Goal: Use online tool/utility: Use online tool/utility

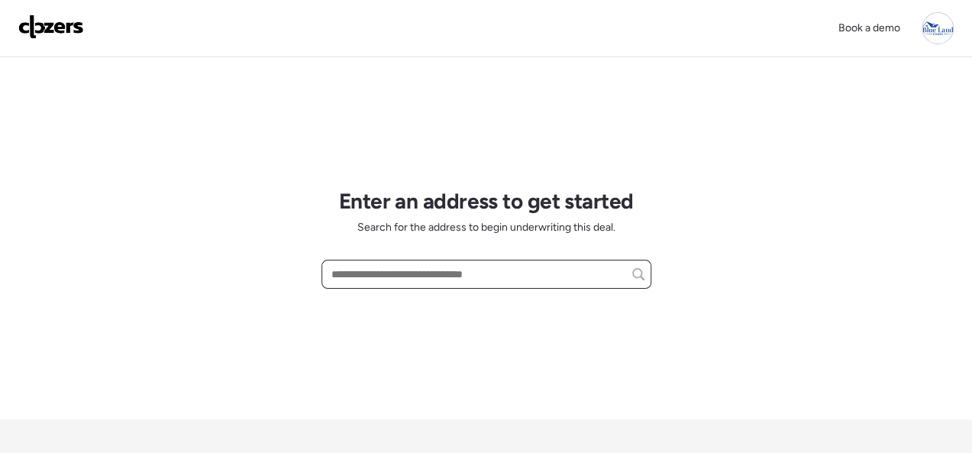
click at [386, 277] on input "text" at bounding box center [486, 273] width 316 height 21
paste input "**********"
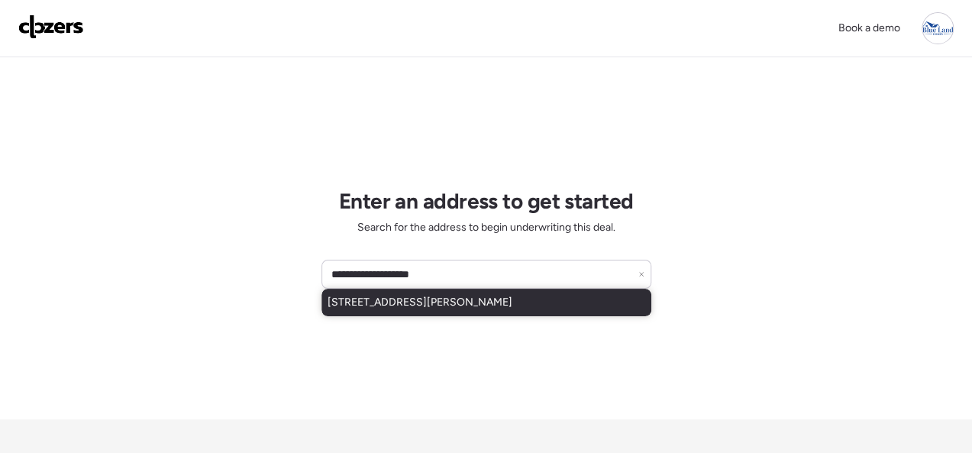
click at [472, 305] on span "[STREET_ADDRESS][PERSON_NAME]" at bounding box center [420, 302] width 185 height 15
type input "**********"
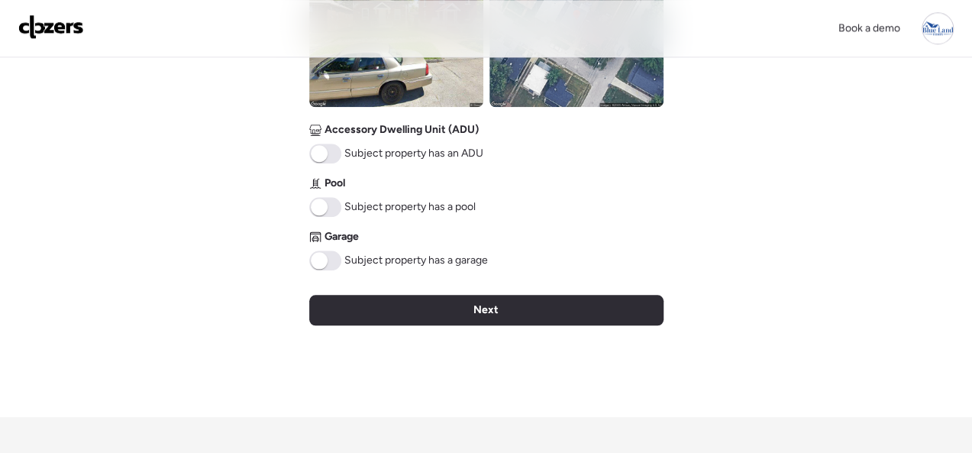
scroll to position [687, 0]
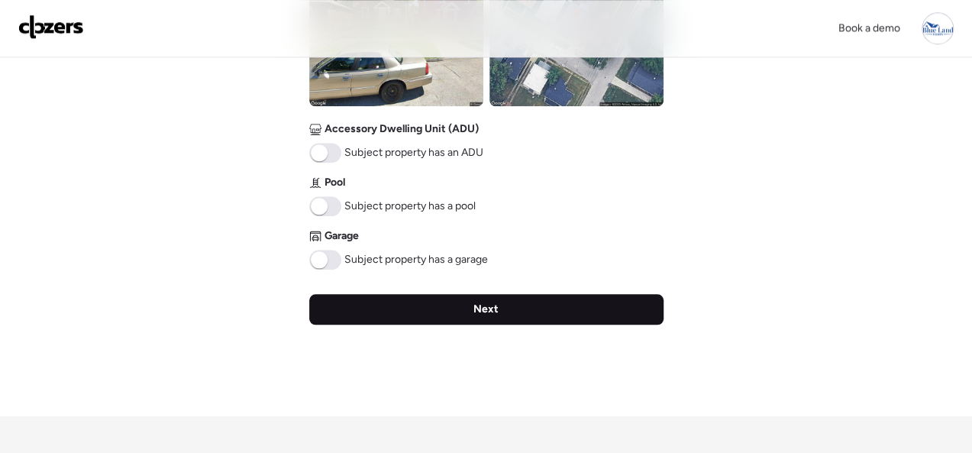
click at [491, 304] on span "Next" at bounding box center [485, 309] width 25 height 15
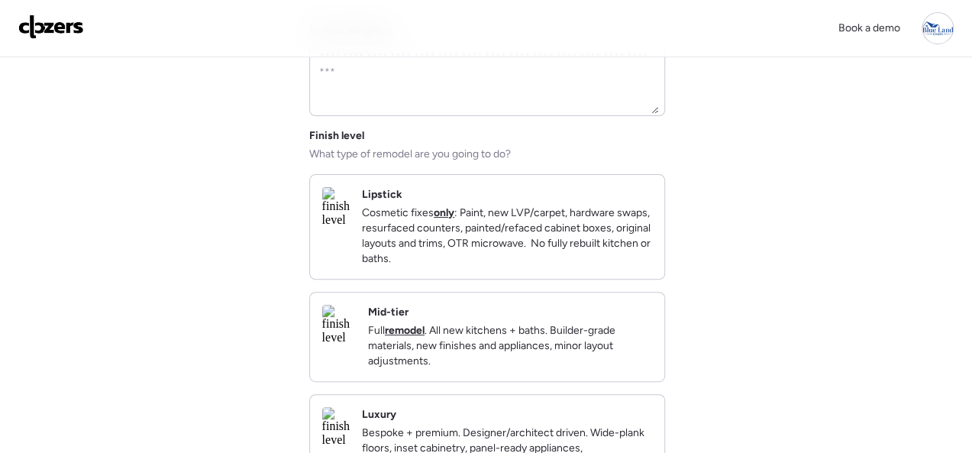
scroll to position [229, 0]
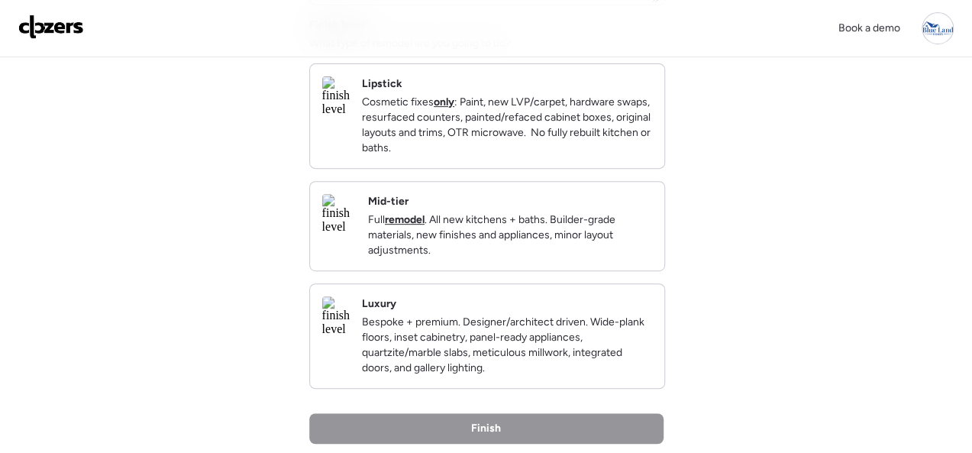
click at [560, 207] on div "Mid-tier Full remodel . All new kitchens + baths. Builder-grade materials, new …" at bounding box center [487, 226] width 354 height 89
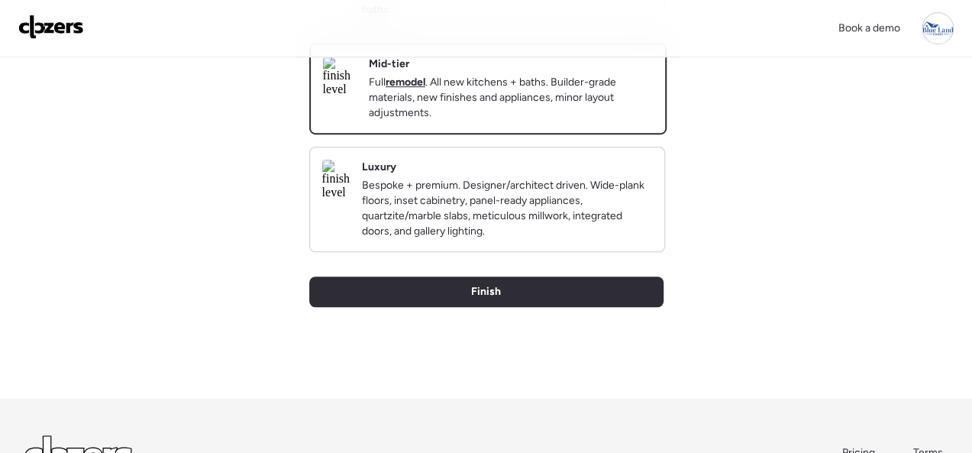
scroll to position [525, 0]
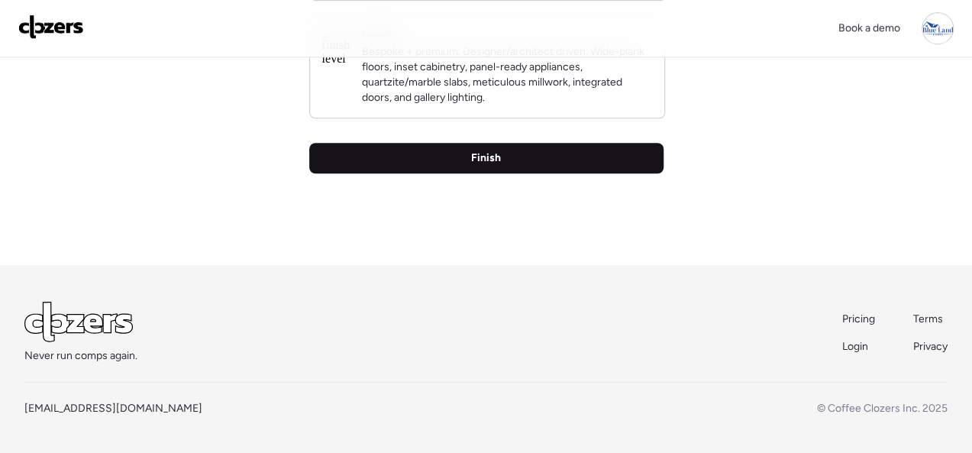
click at [496, 150] on span "Finish" at bounding box center [486, 157] width 30 height 15
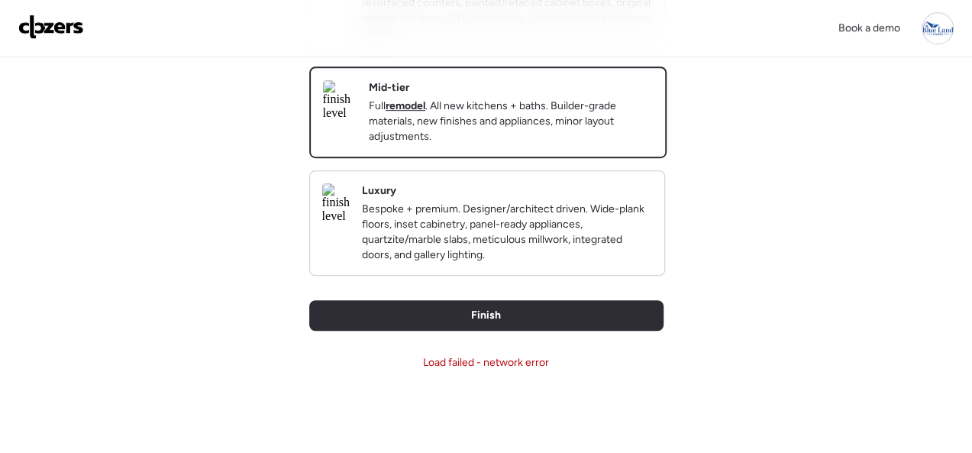
scroll to position [382, 0]
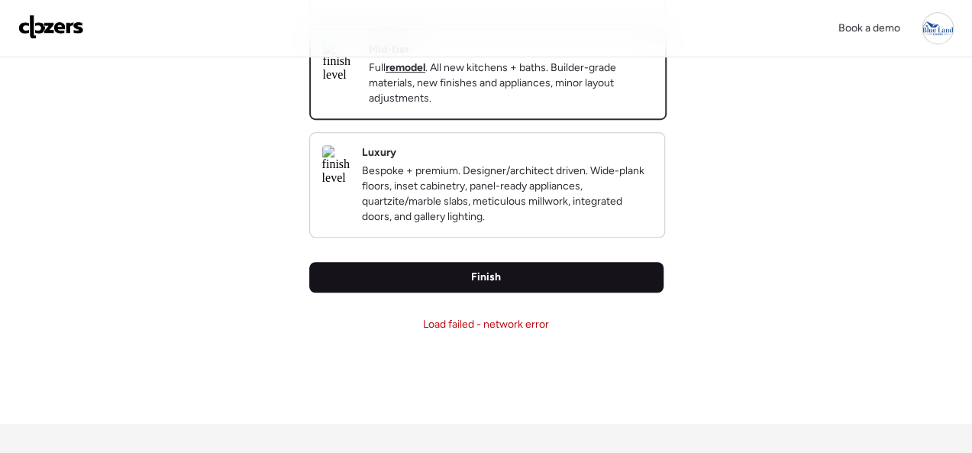
click at [480, 285] on span "Finish" at bounding box center [486, 277] width 30 height 15
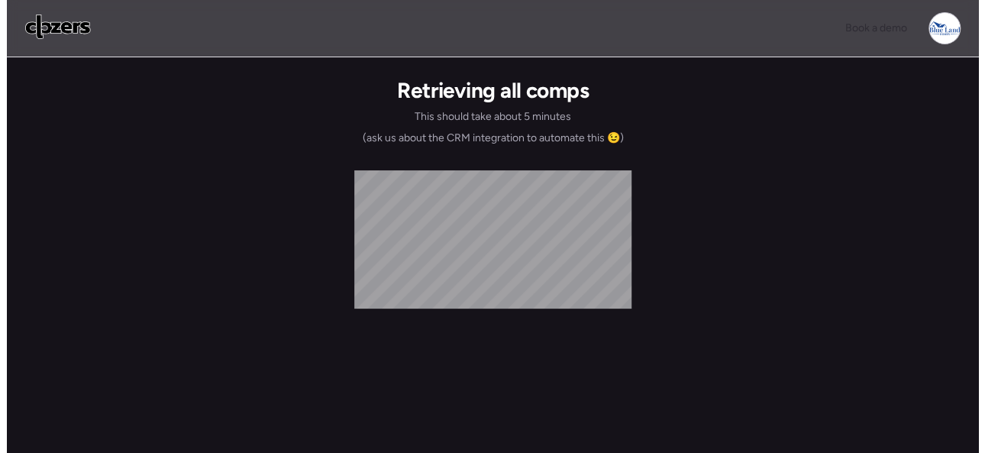
scroll to position [0, 0]
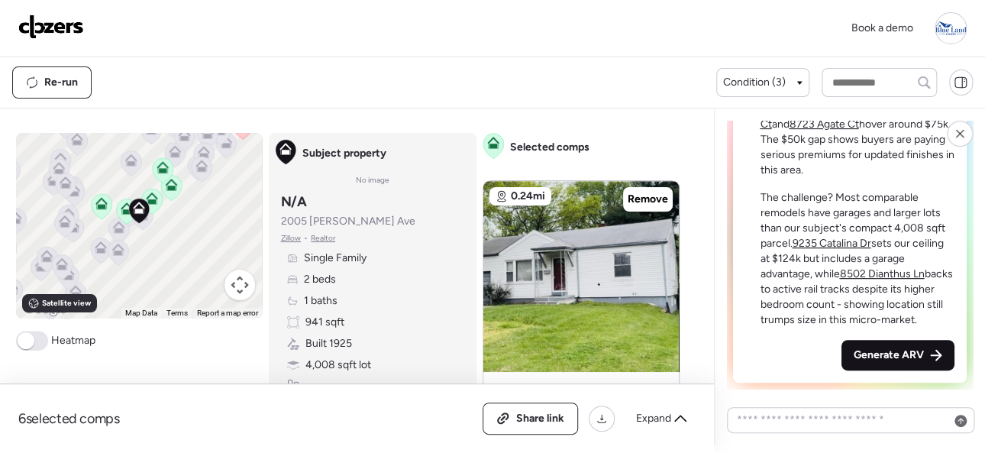
click at [867, 353] on span "Generate ARV" at bounding box center [889, 354] width 70 height 15
